Goal: Information Seeking & Learning: Find specific fact

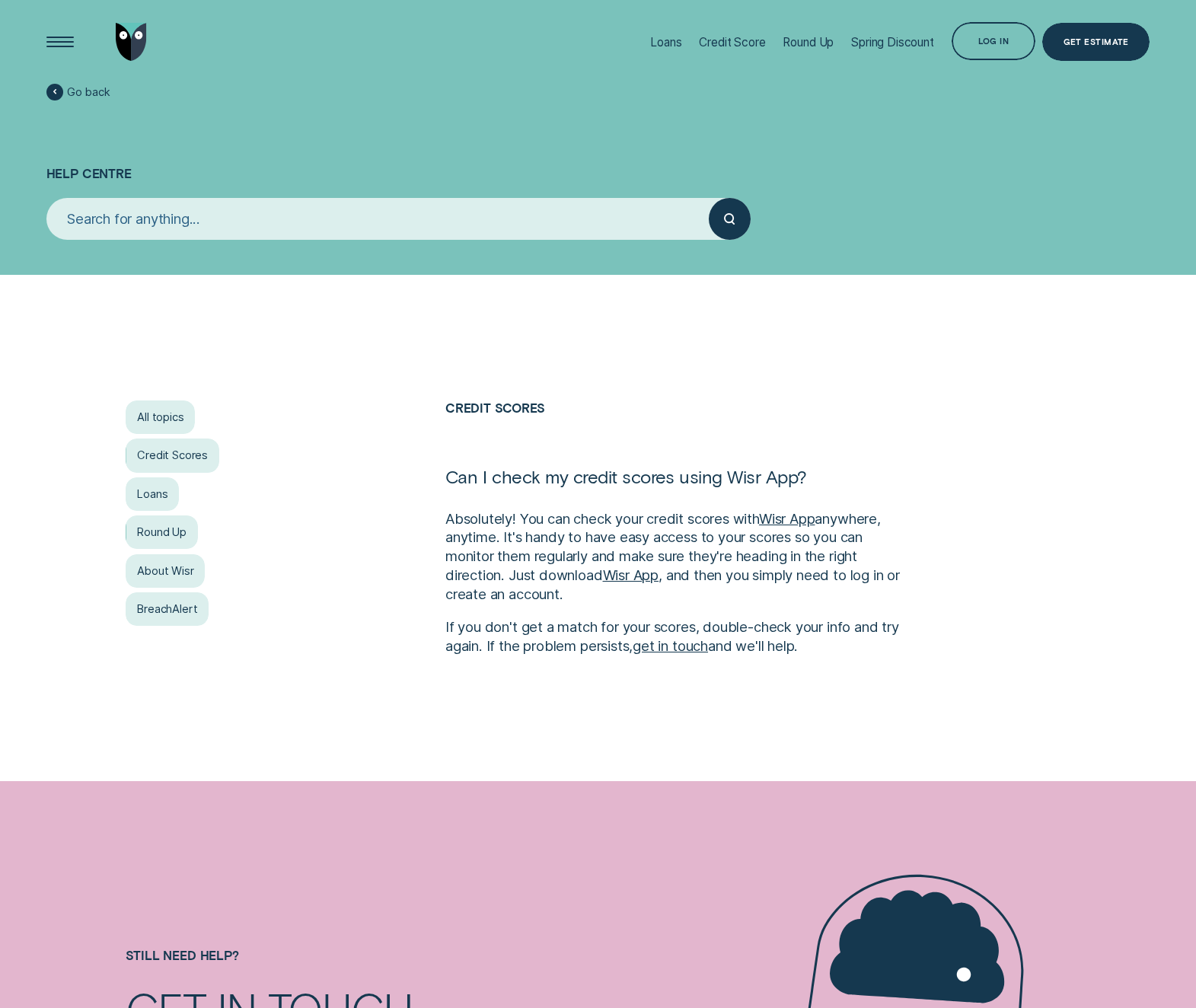
drag, startPoint x: 820, startPoint y: 654, endPoint x: 443, endPoint y: 479, distance: 415.6
click at [443, 479] on div "Credit Scores Can I check my credit scores using Wisr App? Absolutely! You can …" at bounding box center [677, 528] width 479 height 254
click at [440, 411] on div "Credit Scores Can I check my credit scores using Wisr App? Absolutely! You can …" at bounding box center [677, 528] width 479 height 254
drag, startPoint x: 435, startPoint y: 400, endPoint x: 599, endPoint y: 484, distance: 184.3
click at [599, 484] on div "All topics Credit Scores Loans Round Up About Wisr BreachAlert Credit Scores Ca…" at bounding box center [598, 528] width 1196 height 506
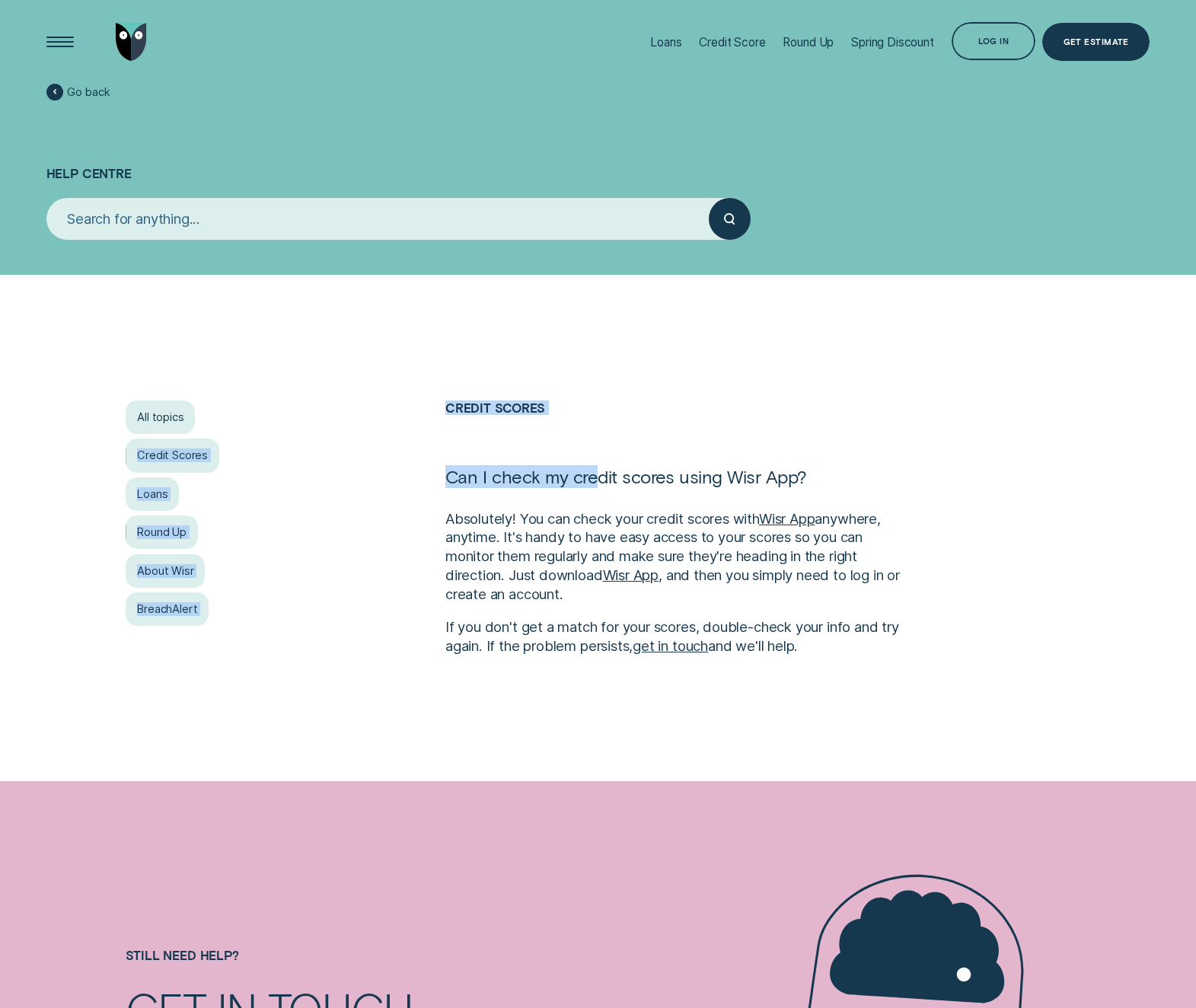
click at [598, 485] on h1 "Can I check my credit scores using Wisr App?" at bounding box center [678, 487] width 465 height 44
drag, startPoint x: 848, startPoint y: 651, endPoint x: 447, endPoint y: 444, distance: 451.3
click at [447, 443] on div "Credit Scores Can I check my credit scores using Wisr App? Absolutely! You can …" at bounding box center [677, 528] width 479 height 254
click at [447, 444] on h2 "Credit Scores" at bounding box center [678, 433] width 465 height 64
